Goal: Task Accomplishment & Management: Use online tool/utility

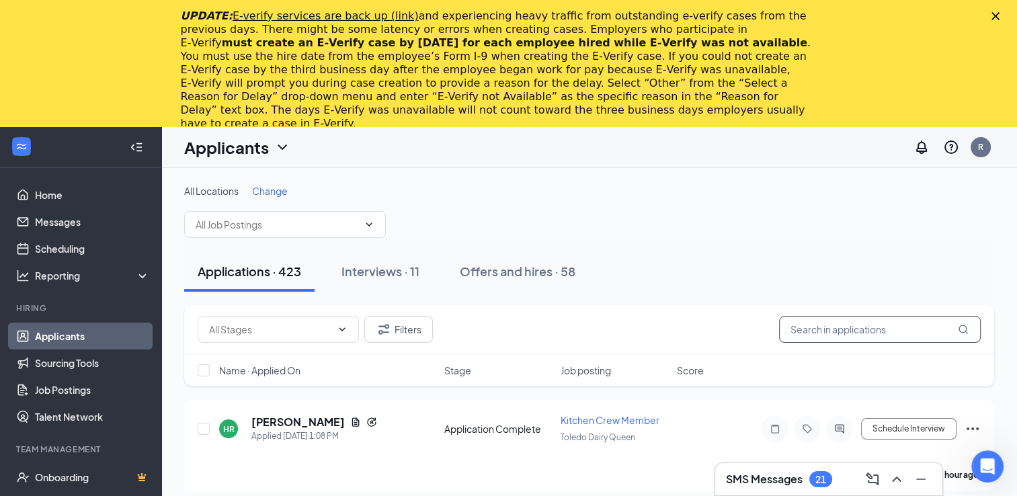
click at [811, 331] on input "text" at bounding box center [880, 329] width 202 height 27
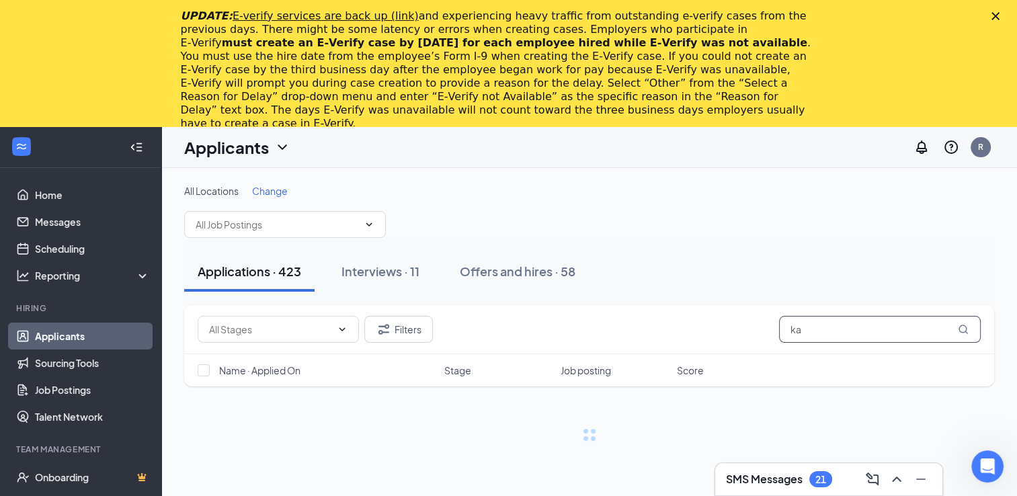
type input "k"
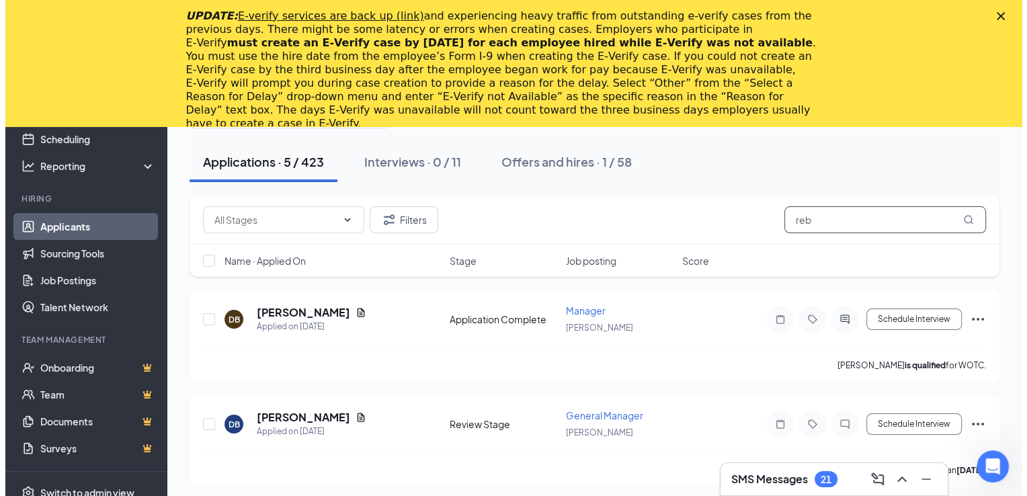
scroll to position [109, 0]
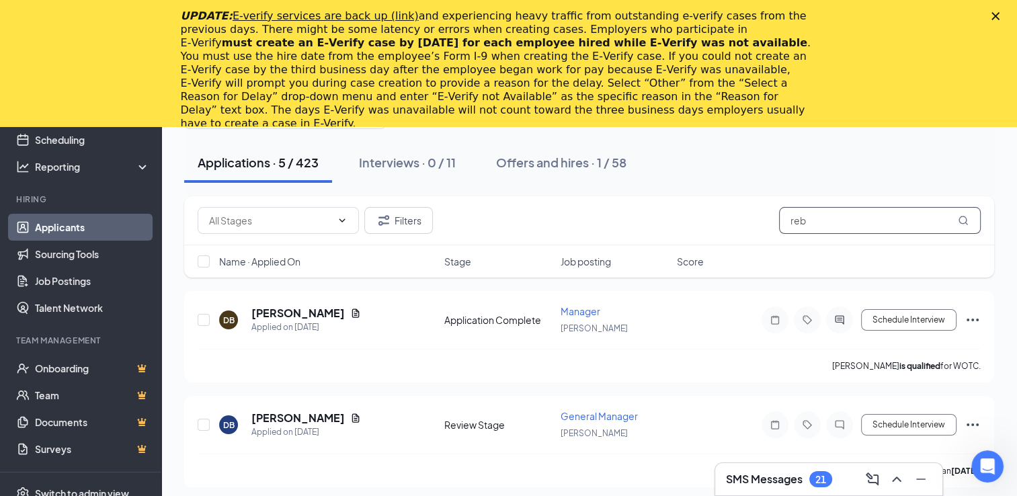
click at [967, 223] on icon "MagnifyingGlass" at bounding box center [963, 220] width 11 height 11
click at [961, 216] on icon "MagnifyingGlass" at bounding box center [963, 220] width 11 height 11
click at [824, 219] on input "reb" at bounding box center [880, 220] width 202 height 27
type input "rebe"
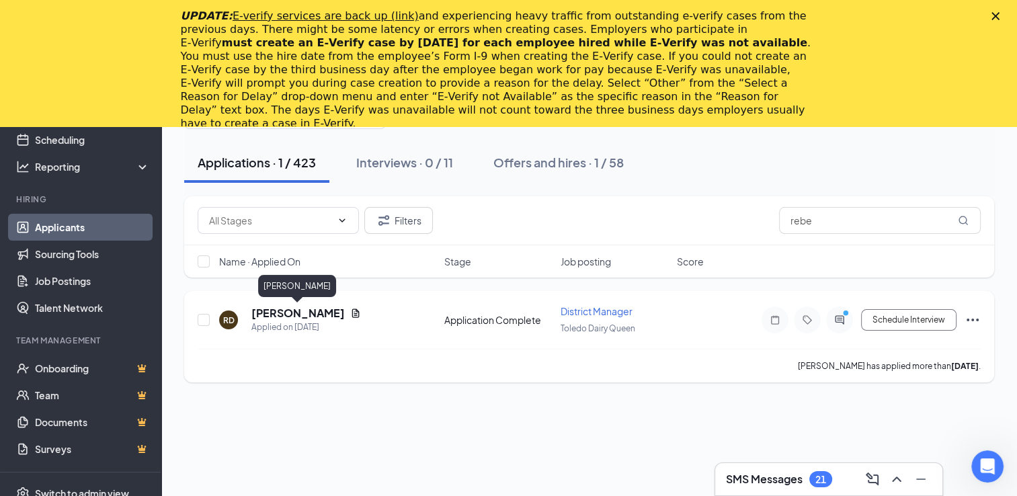
click at [285, 306] on h5 "[PERSON_NAME]" at bounding box center [297, 313] width 93 height 15
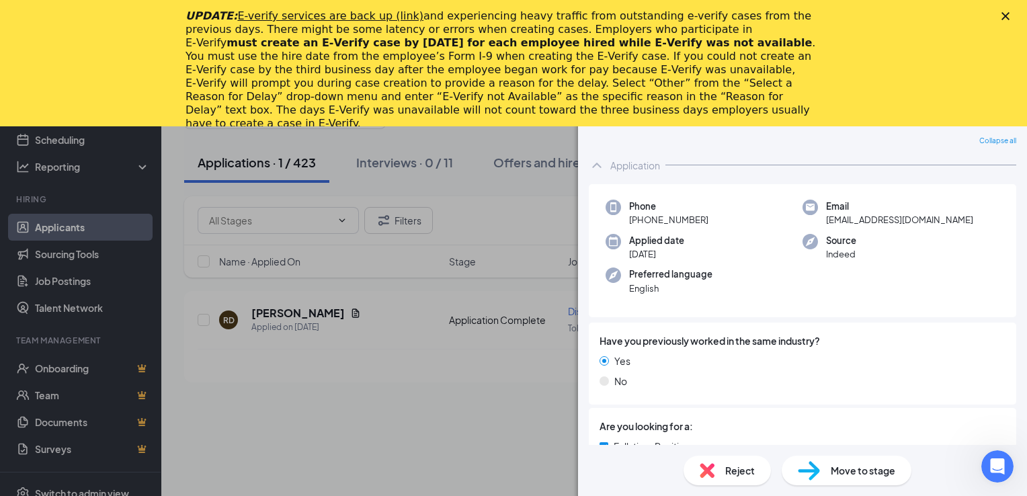
click at [1004, 17] on polygon "Close" at bounding box center [1006, 16] width 8 height 8
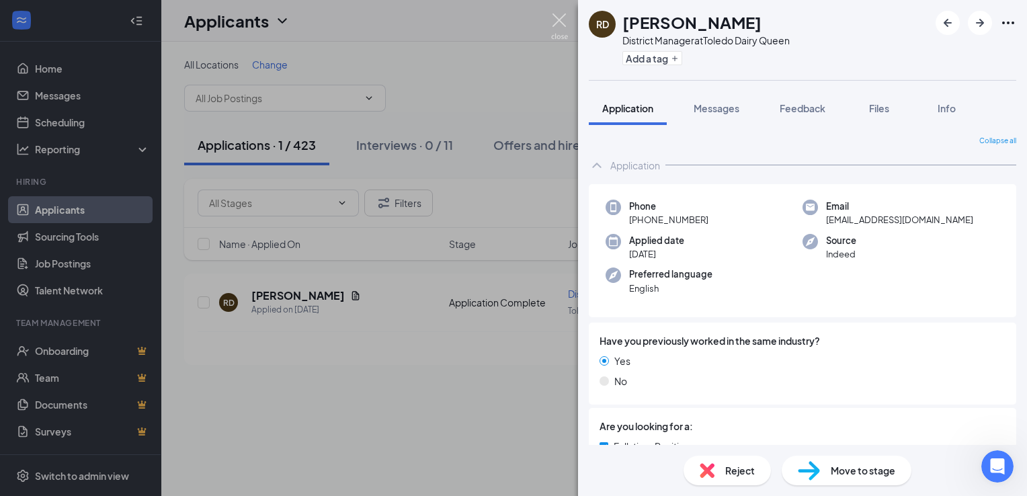
click at [561, 22] on img at bounding box center [559, 26] width 17 height 26
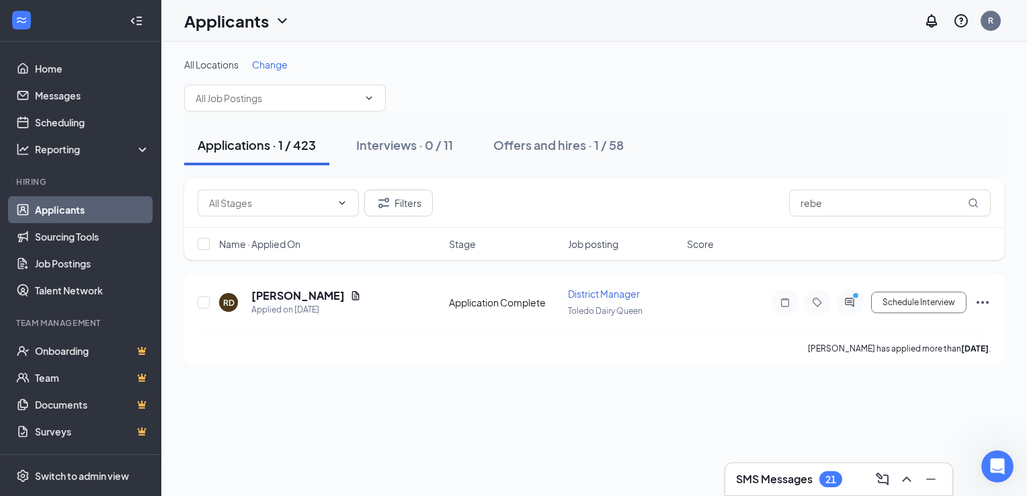
click at [805, 477] on h3 "SMS Messages" at bounding box center [774, 479] width 77 height 15
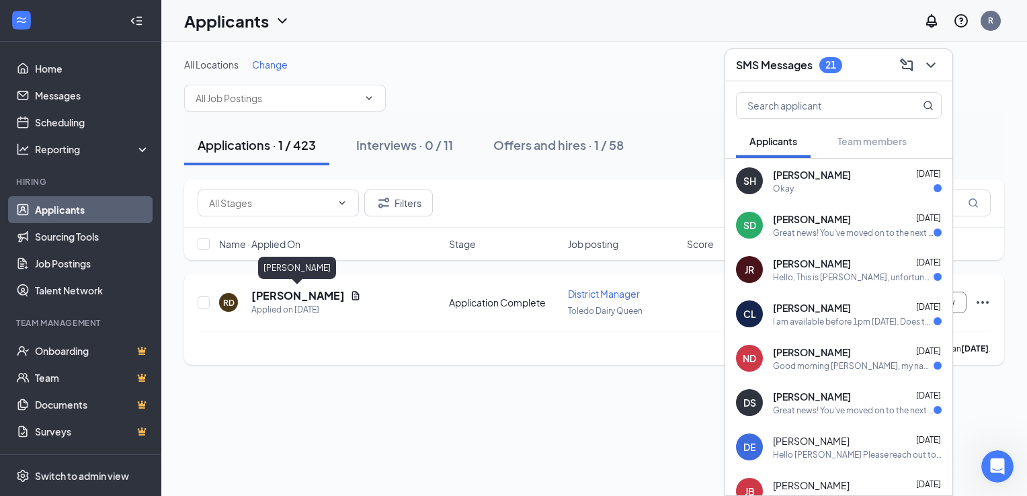
click at [263, 296] on h5 "[PERSON_NAME]" at bounding box center [297, 295] width 93 height 15
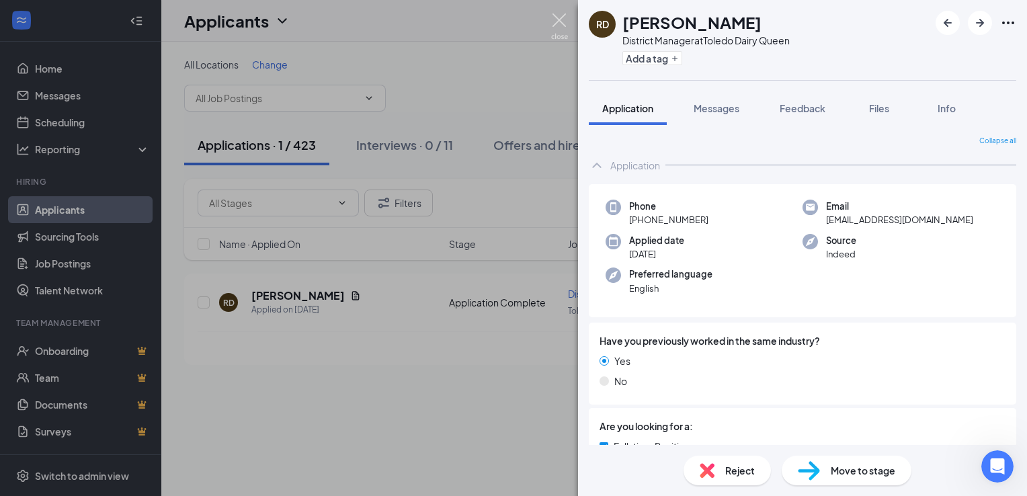
click at [558, 20] on img at bounding box center [559, 26] width 17 height 26
